Goal: Transaction & Acquisition: Purchase product/service

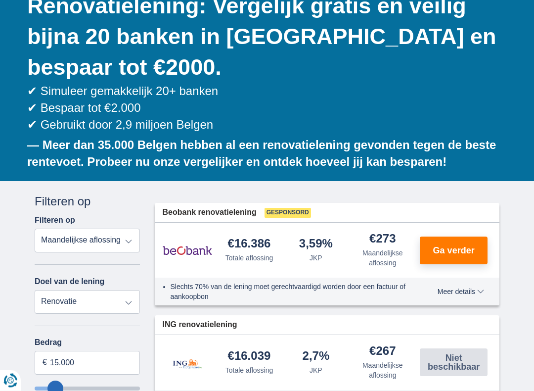
scroll to position [132, 0]
click at [131, 312] on select "Persoonlijke lening Auto Moto / fiets Mobilhome / caravan Renovatie Energie Sch…" at bounding box center [87, 302] width 105 height 24
click at [114, 301] on select "Persoonlijke lening Auto Moto / fiets Mobilhome / caravan Renovatie Energie Sch…" at bounding box center [87, 302] width 105 height 24
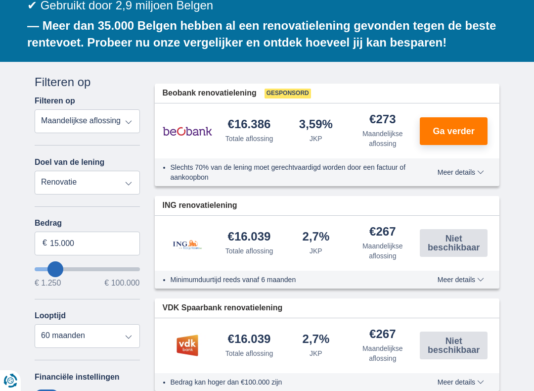
scroll to position [257, 0]
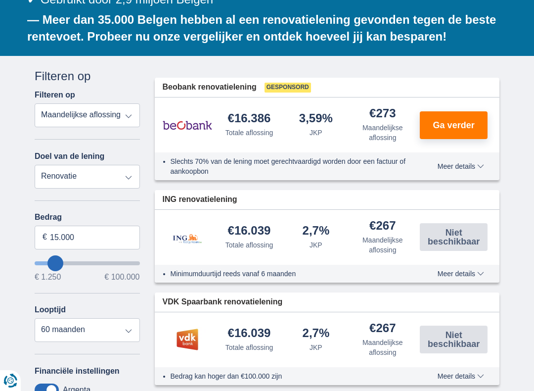
type input "20.250"
type input "20250"
type input "22.250"
type input "22250"
type input "23.250"
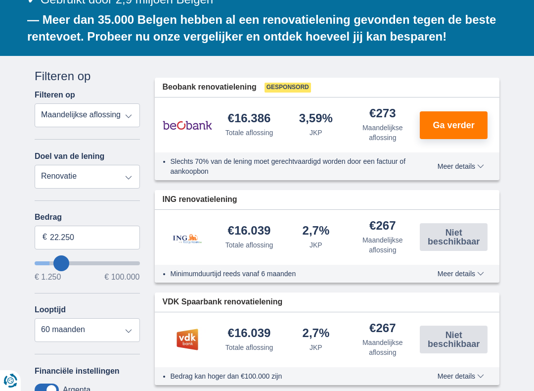
type input "23250"
type input "26.250"
type input "26250"
type input "27.250"
type input "27250"
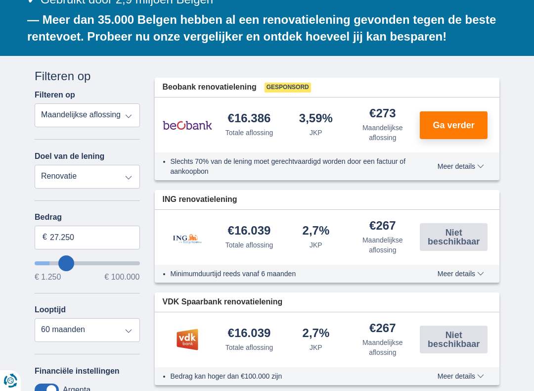
type input "28.250"
type input "28250"
type input "29.250"
type input "29250"
type input "31.250"
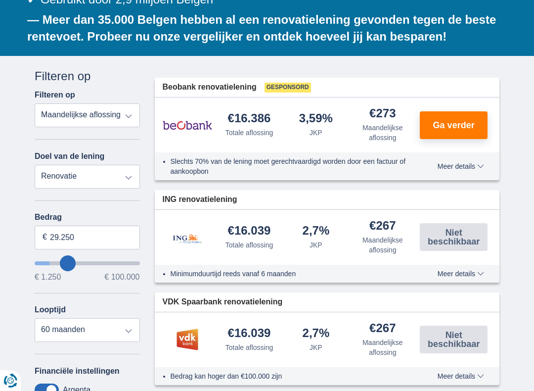
type input "31250"
select select "120"
type input "32.250"
type input "32250"
type input "33.250"
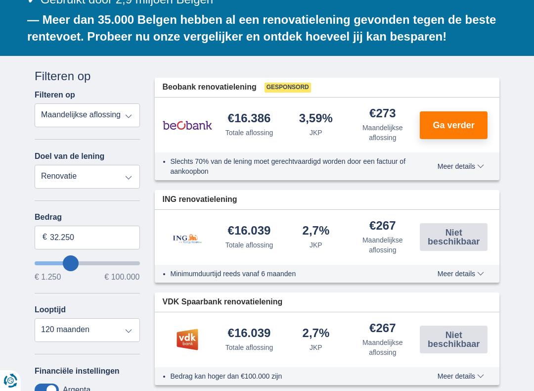
type input "33250"
type input "34.250"
type input "34250"
type input "35.250"
type input "35250"
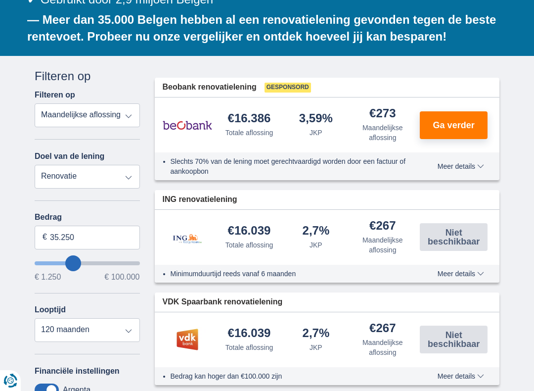
type input "36.250"
type input "36250"
type input "37.250"
type input "37250"
type input "38.250"
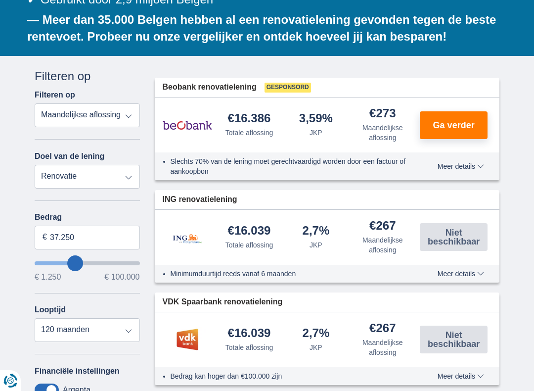
type input "38250"
type input "39.250"
type input "39250"
type input "40.250"
type input "40250"
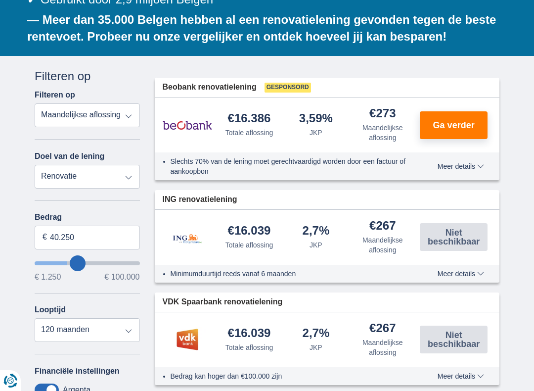
type input "41.250"
type input "41250"
type input "42.250"
type input "42250"
type input "43.250"
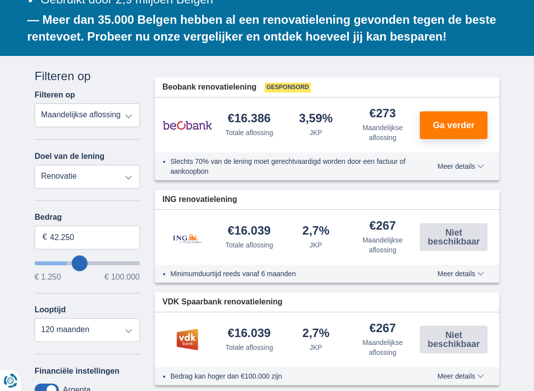
type input "43250"
type input "44.250"
type input "44250"
type input "45.250"
type input "45250"
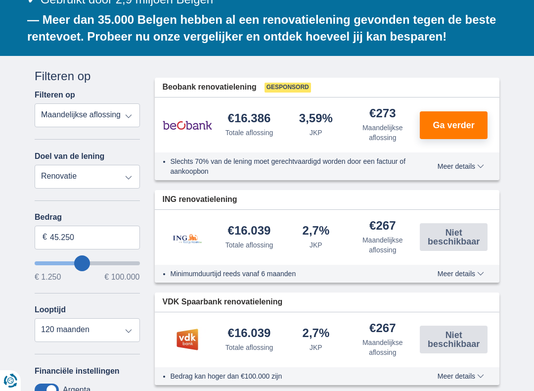
type input "46.250"
type input "46250"
type input "45.250"
type input "45250"
type input "44.250"
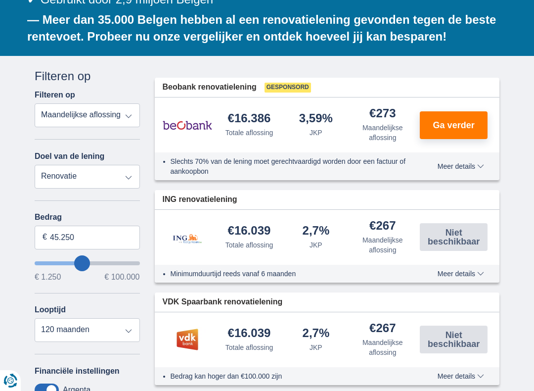
type input "44250"
type input "43.250"
type input "43250"
type input "42.250"
type input "42250"
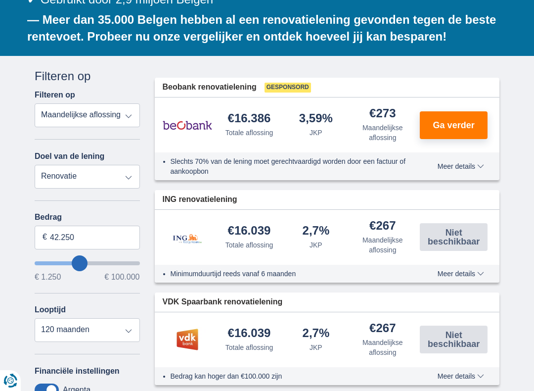
type input "41.250"
type input "41250"
type input "40.250"
type input "40250"
type input "39.250"
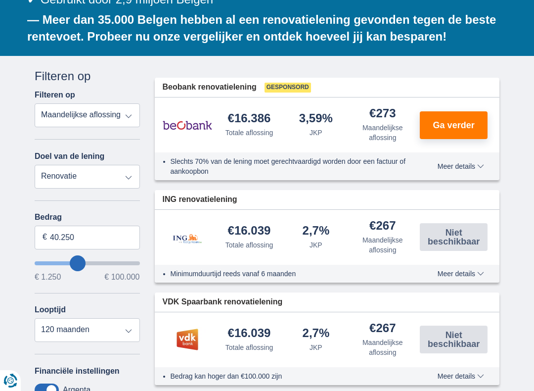
type input "39250"
type input "38.250"
type input "38250"
type input "39.250"
type input "39250"
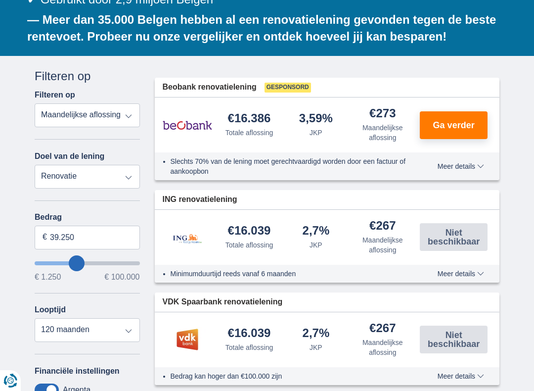
type input "40.250"
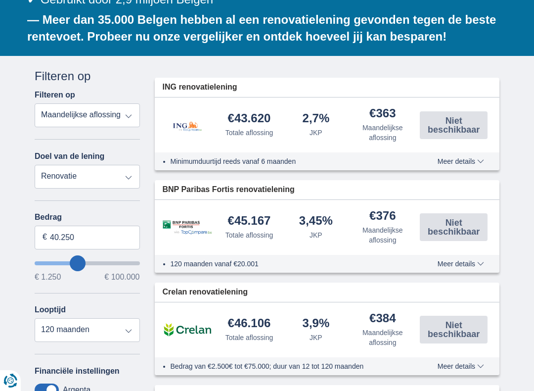
type input "40250"
click at [123, 333] on select "12 maanden 18 maanden 24 maanden 30 maanden 36 maanden 42 maanden 48 maanden 60…" at bounding box center [87, 330] width 105 height 24
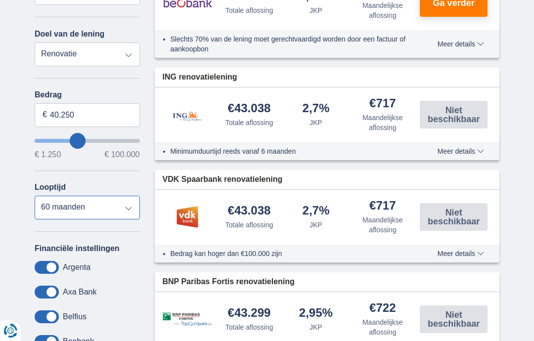
scroll to position [379, 0]
click at [122, 208] on select "12 maanden 18 maanden 24 maanden 30 maanden 36 maanden 42 maanden 48 maanden 60…" at bounding box center [87, 208] width 105 height 24
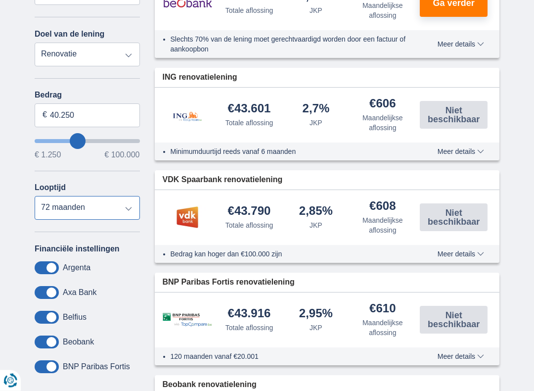
click at [121, 208] on select "12 maanden 18 maanden 24 maanden 30 maanden 36 maanden 42 maanden 48 maanden 60…" at bounding box center [87, 208] width 105 height 24
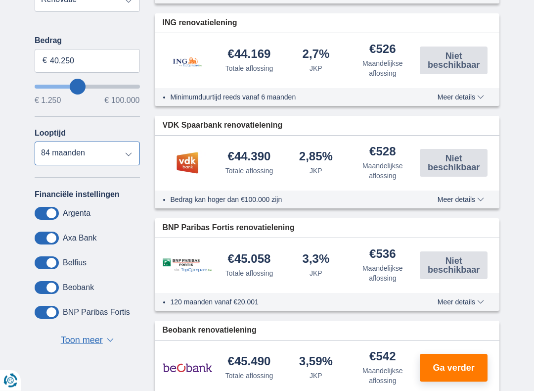
scroll to position [434, 0]
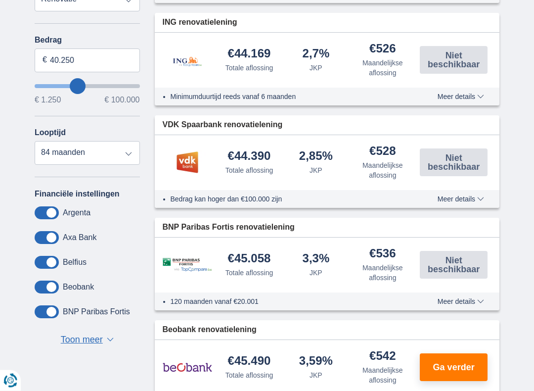
click at [459, 302] on span "Meer details" at bounding box center [461, 301] width 47 height 7
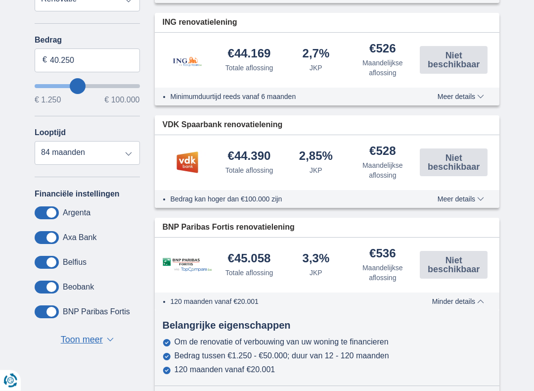
scroll to position [434, 0]
click at [115, 158] on select "12 maanden 18 maanden 24 maanden 30 maanden 36 maanden 42 maanden 48 maanden 60…" at bounding box center [87, 153] width 105 height 24
select select "72"
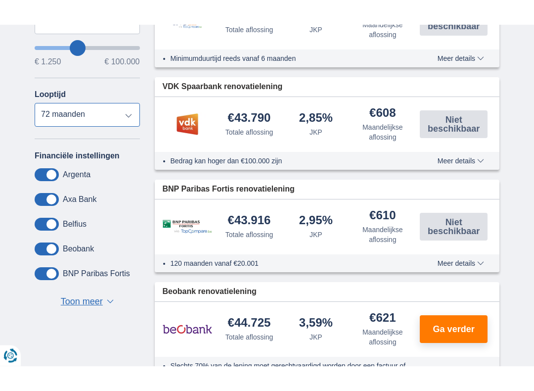
scroll to position [491, 0]
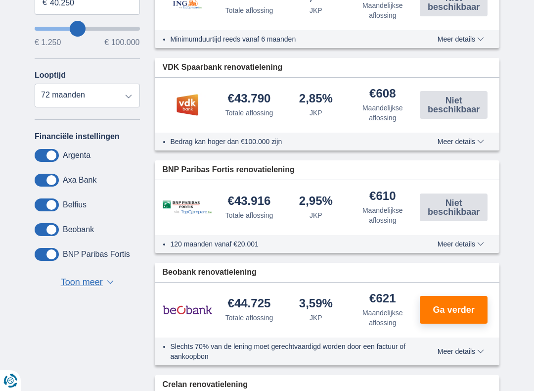
click at [465, 242] on span "Meer details" at bounding box center [461, 244] width 47 height 7
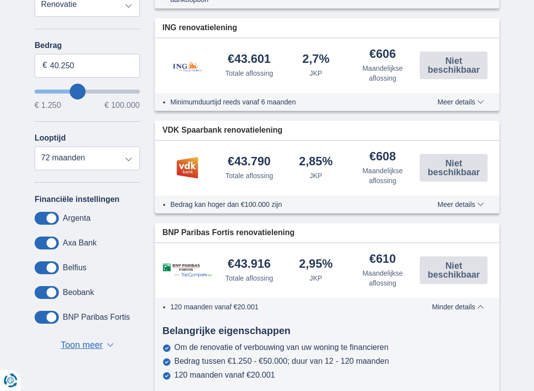
scroll to position [430, 0]
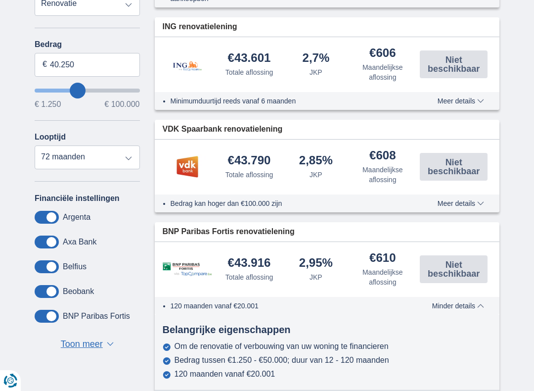
click at [445, 204] on span "Meer details" at bounding box center [461, 203] width 47 height 7
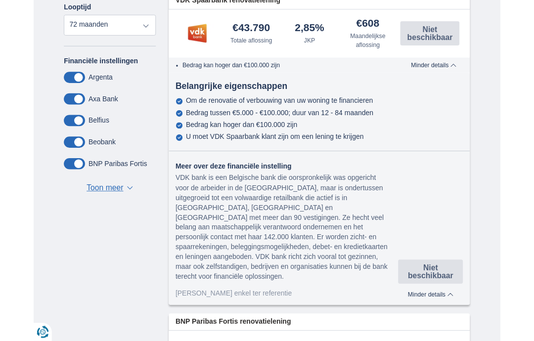
scroll to position [586, 0]
